Goal: Information Seeking & Learning: Learn about a topic

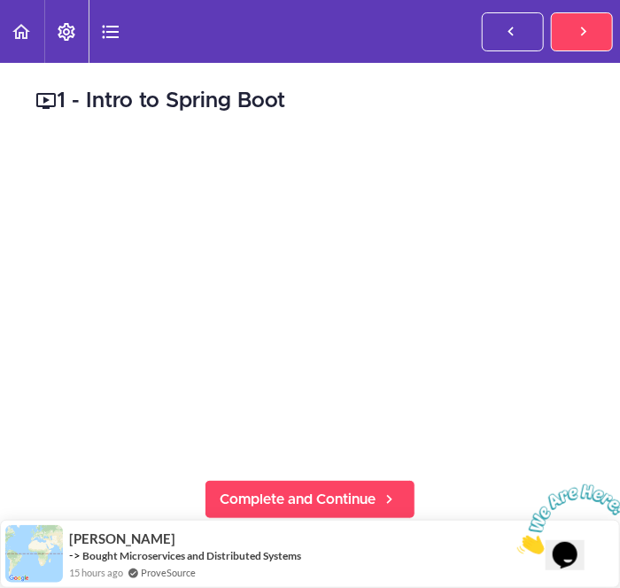
scroll to position [388, 0]
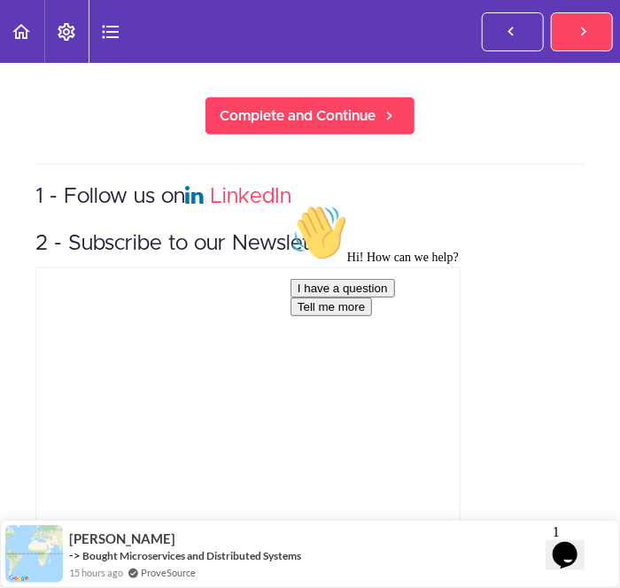
click at [289, 204] on icon "Chat attention grabber" at bounding box center [289, 204] width 0 height 0
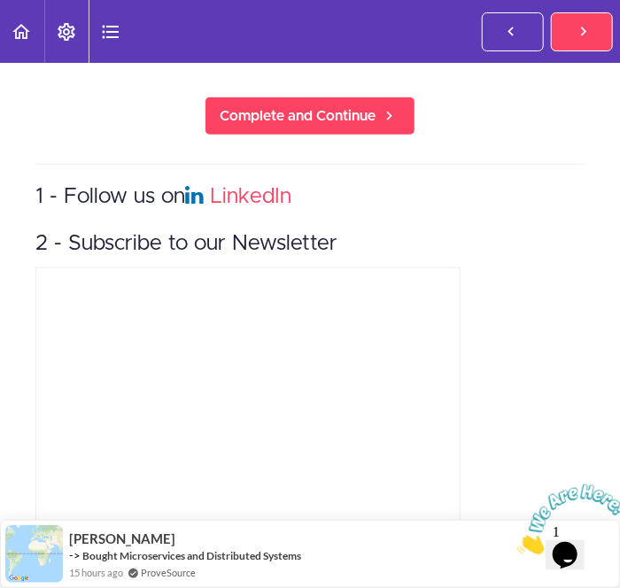
scroll to position [0, 0]
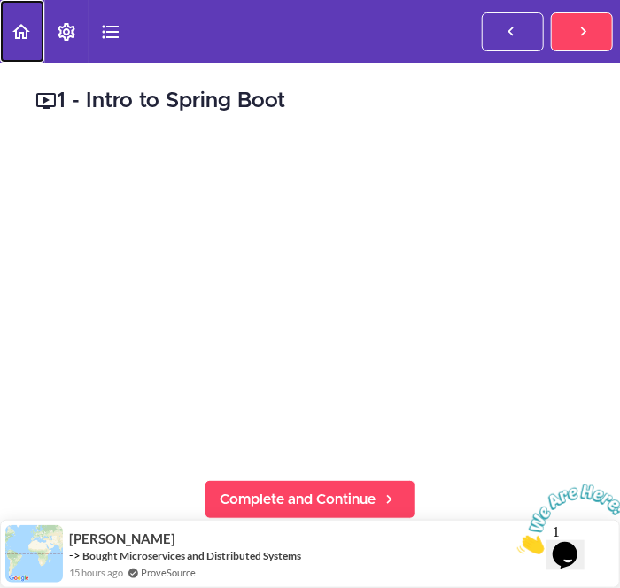
click at [15, 37] on use "Back to course curriculum" at bounding box center [21, 31] width 18 height 15
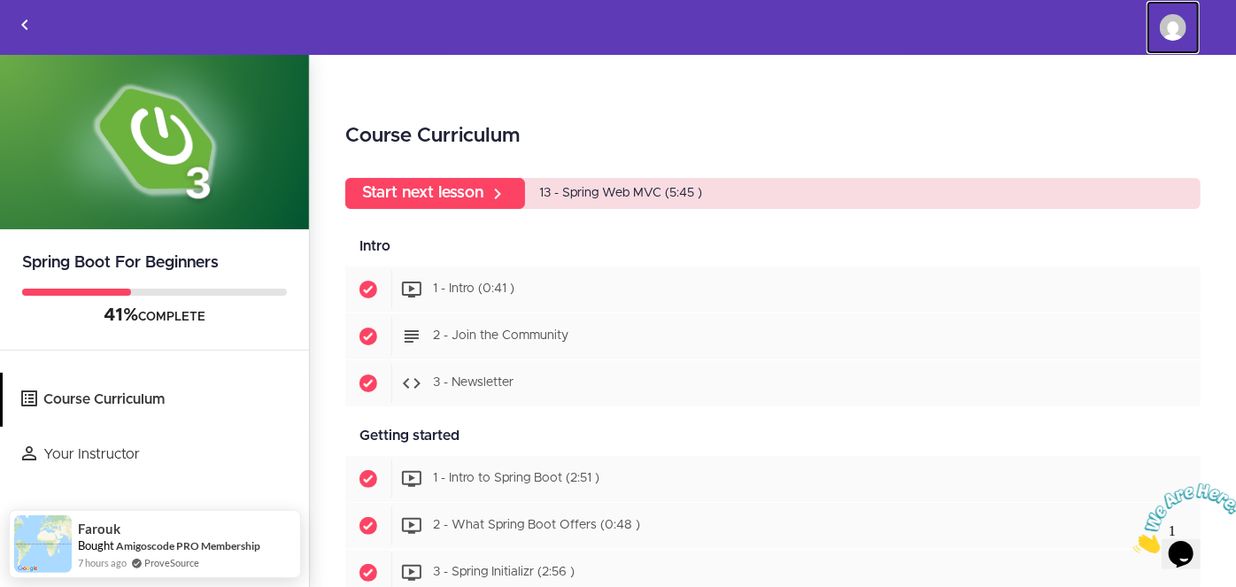
click at [619, 7] on link "Raj khunt" at bounding box center [1172, 27] width 53 height 53
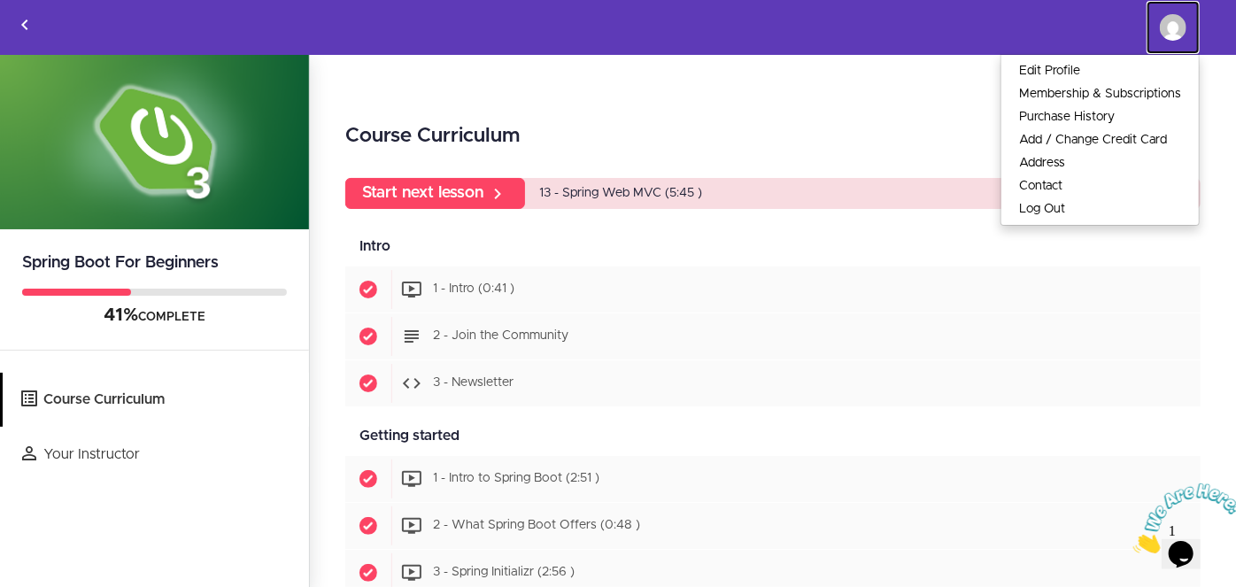
click at [619, 21] on img at bounding box center [1173, 27] width 27 height 27
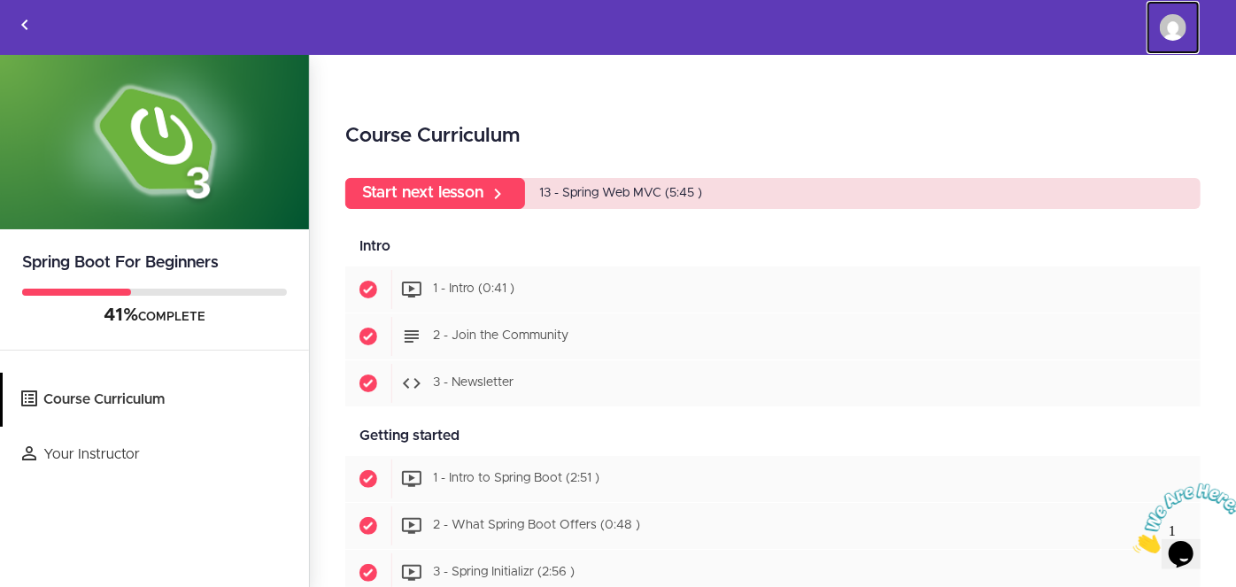
drag, startPoint x: 1182, startPoint y: 21, endPoint x: 1156, endPoint y: 29, distance: 26.9
click at [619, 22] on img at bounding box center [1173, 27] width 27 height 27
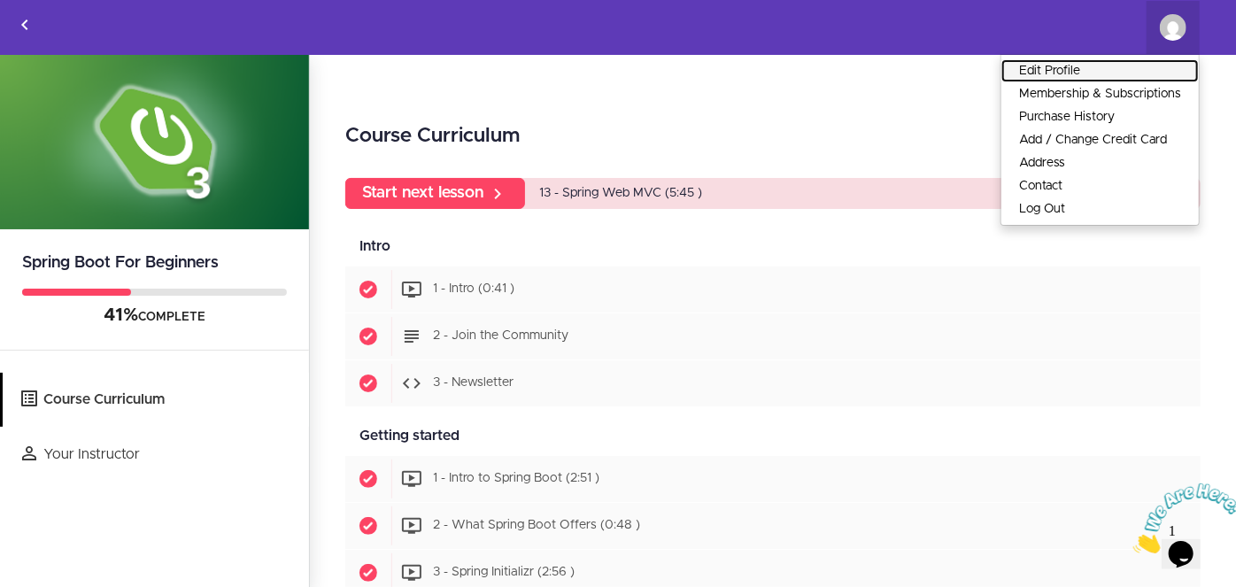
click at [619, 62] on link "Edit Profile" at bounding box center [1099, 70] width 197 height 23
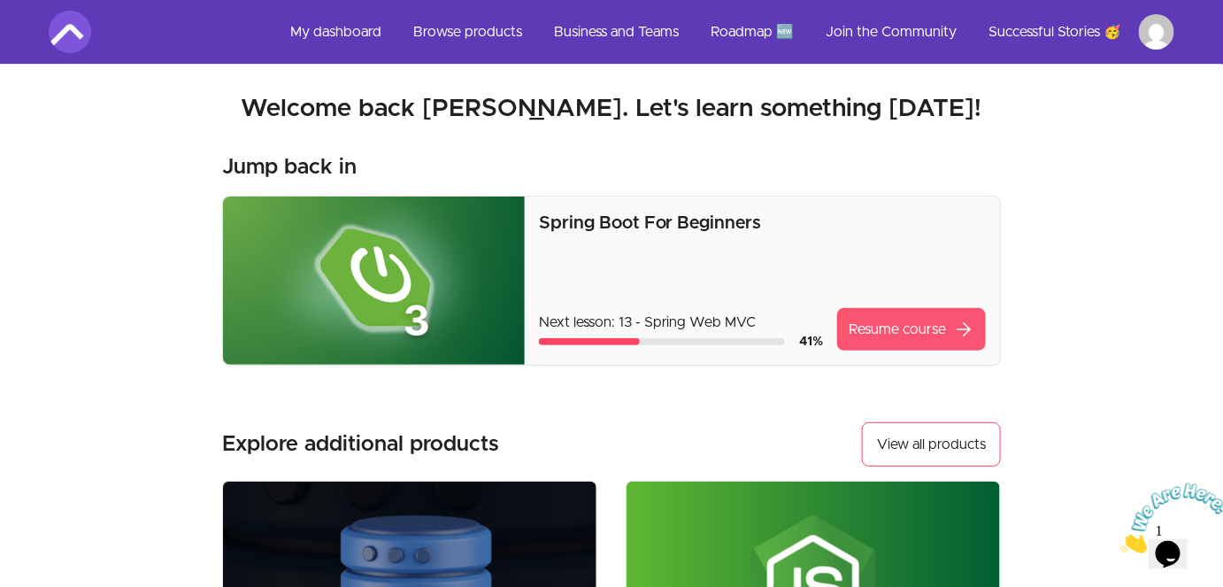
click at [887, 319] on link "Resume course arrow_forward" at bounding box center [911, 329] width 149 height 42
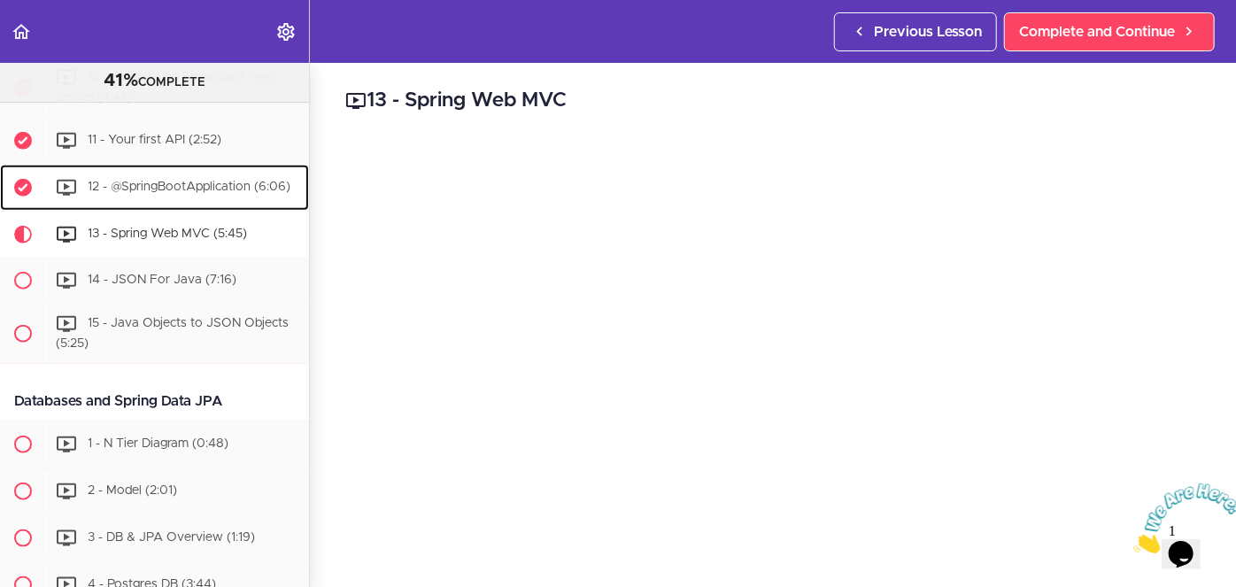
click at [262, 182] on div "12 - @SpringBootApplication (6:06)" at bounding box center [177, 187] width 263 height 39
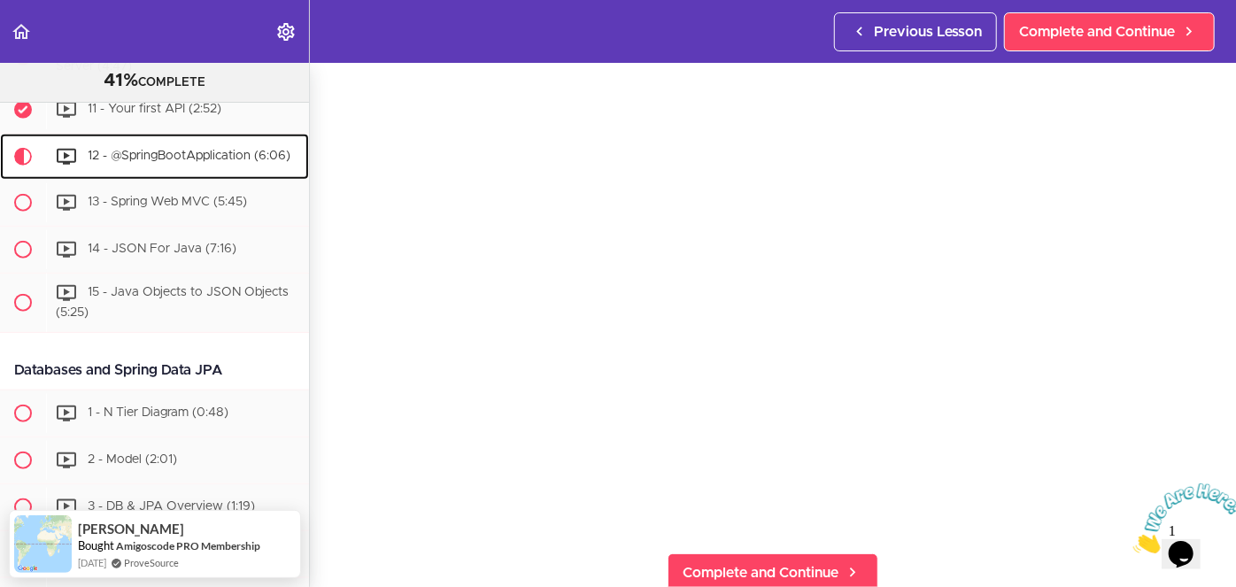
scroll to position [134, 0]
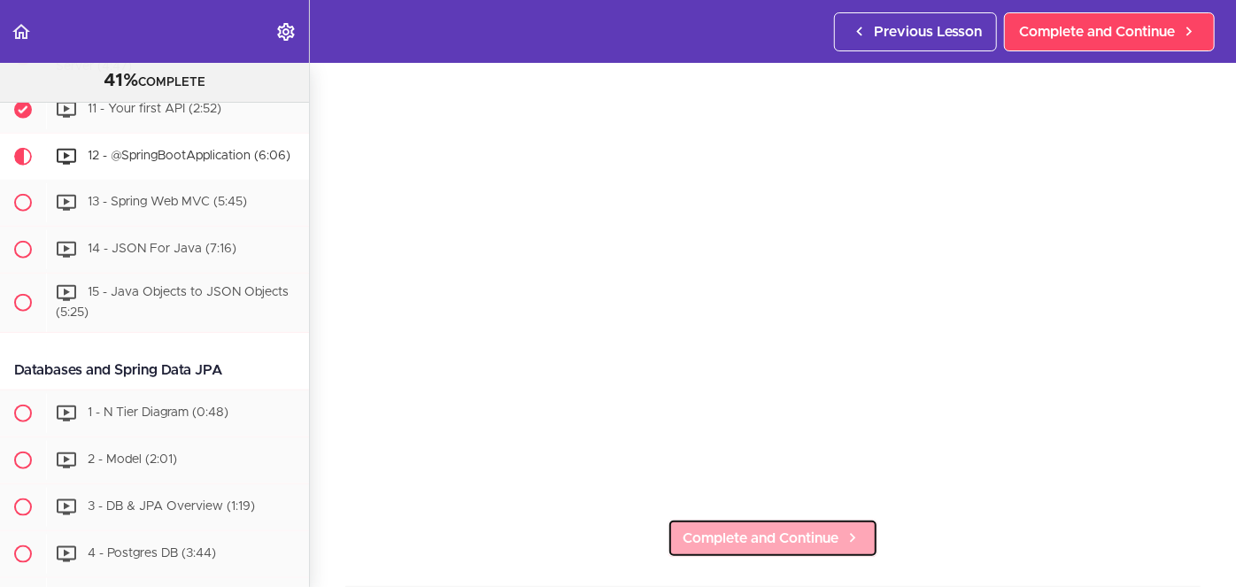
click at [688, 528] on span "Complete and Continue" at bounding box center [761, 538] width 156 height 21
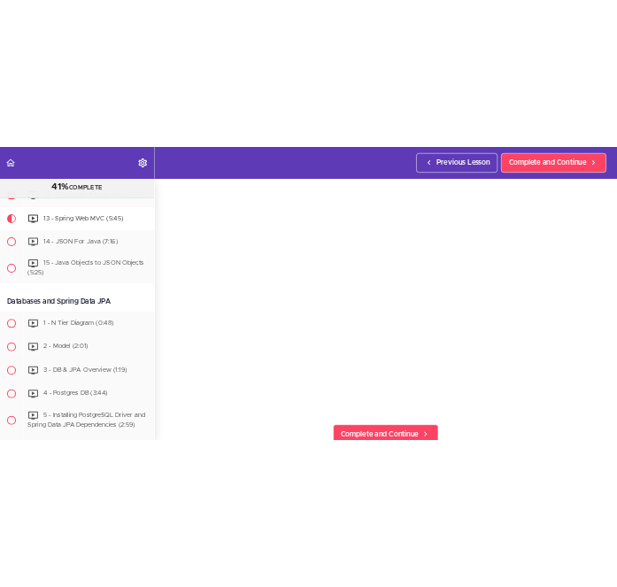
scroll to position [99, 0]
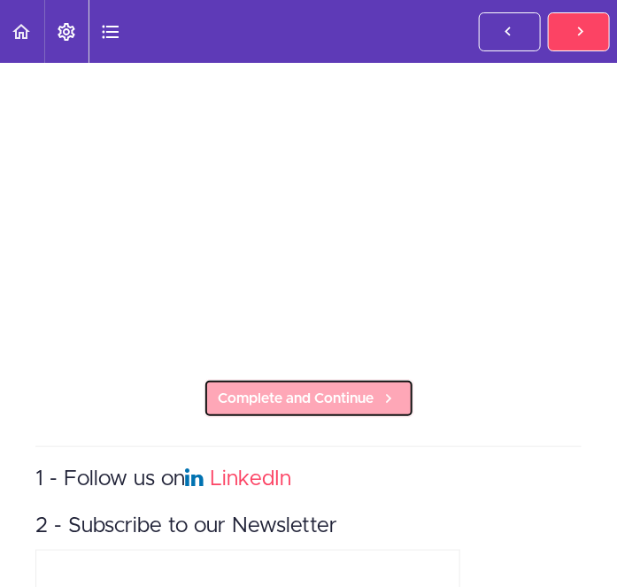
click at [351, 388] on span "Complete and Continue" at bounding box center [297, 398] width 156 height 21
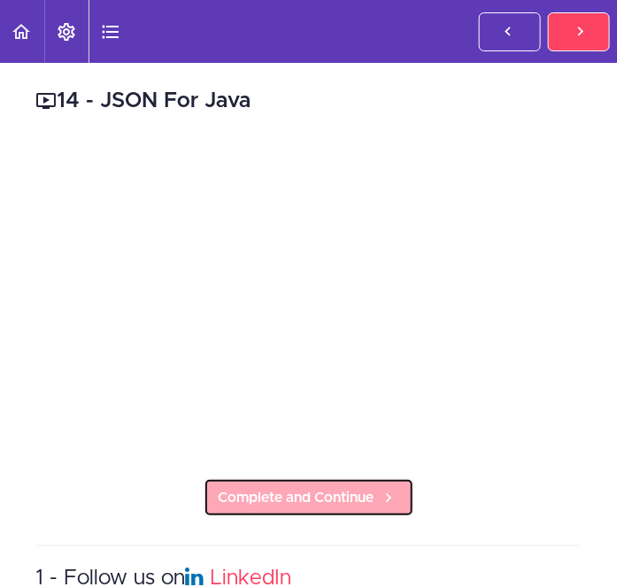
click at [320, 487] on span "Complete and Continue" at bounding box center [297, 497] width 156 height 21
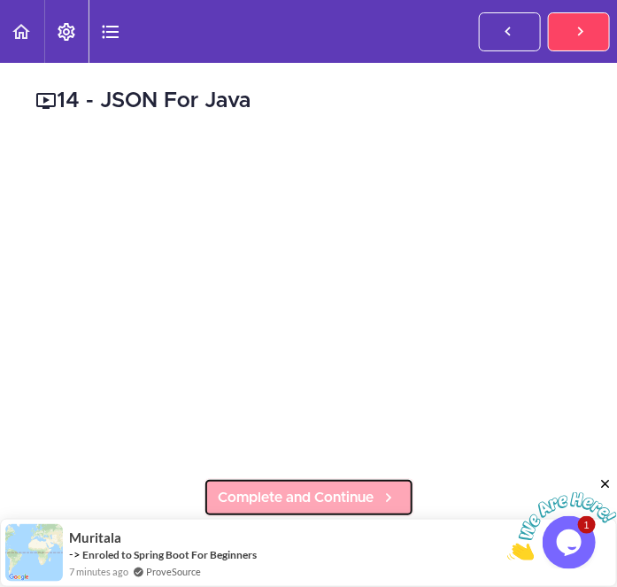
click at [323, 487] on span "Complete and Continue" at bounding box center [297, 497] width 156 height 21
